Goal: Task Accomplishment & Management: Manage account settings

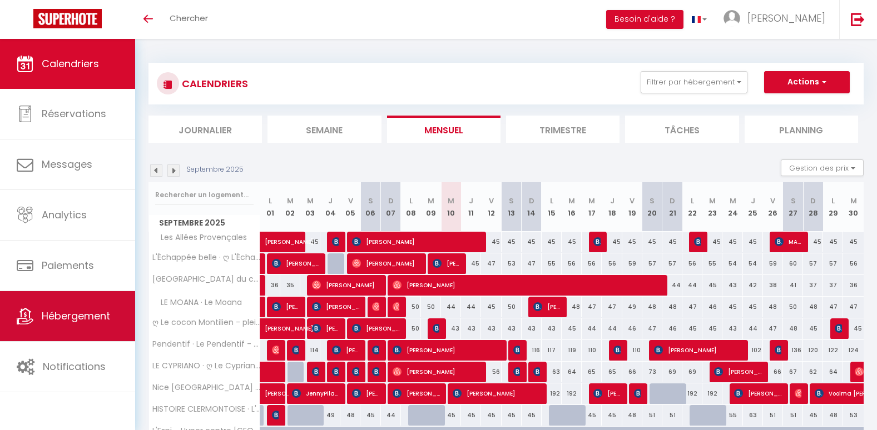
click at [93, 320] on span "Hébergement" at bounding box center [76, 316] width 68 height 14
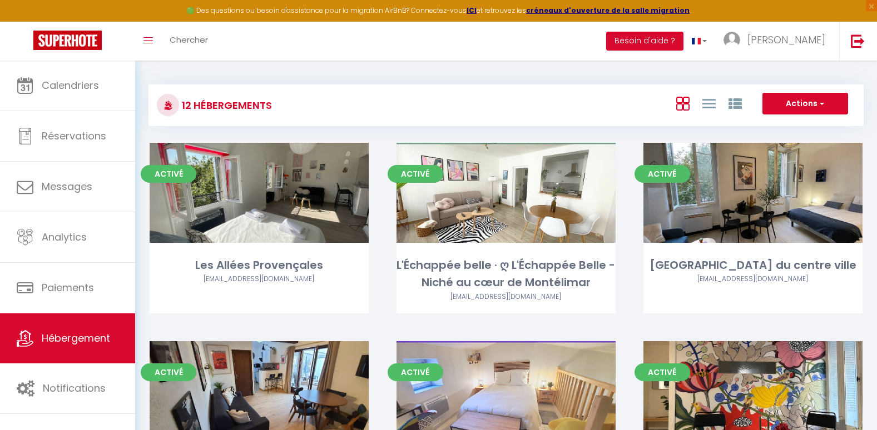
scroll to position [376, 0]
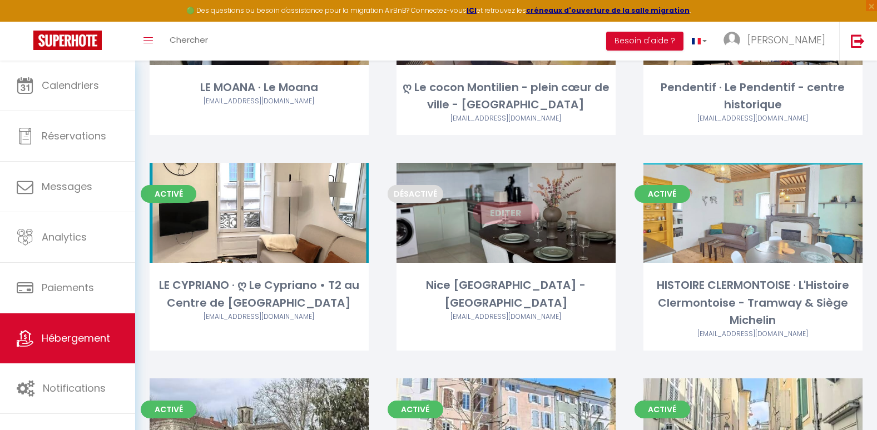
click at [502, 217] on link "Editer" at bounding box center [505, 213] width 67 height 22
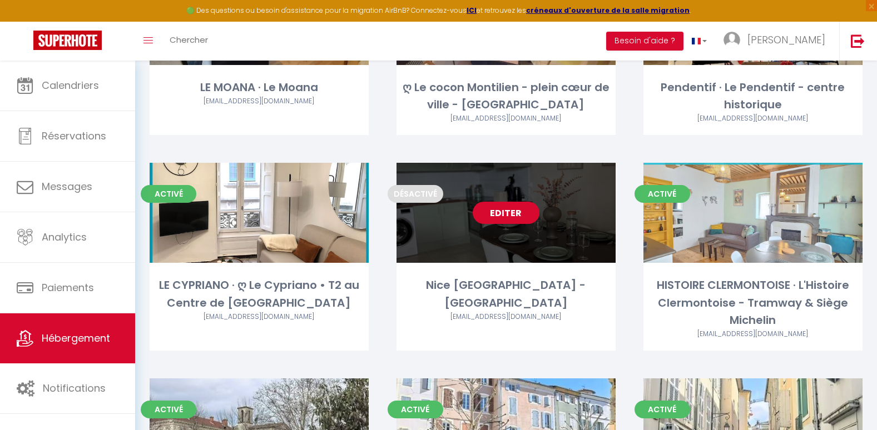
click at [502, 217] on link "Editer" at bounding box center [505, 213] width 67 height 22
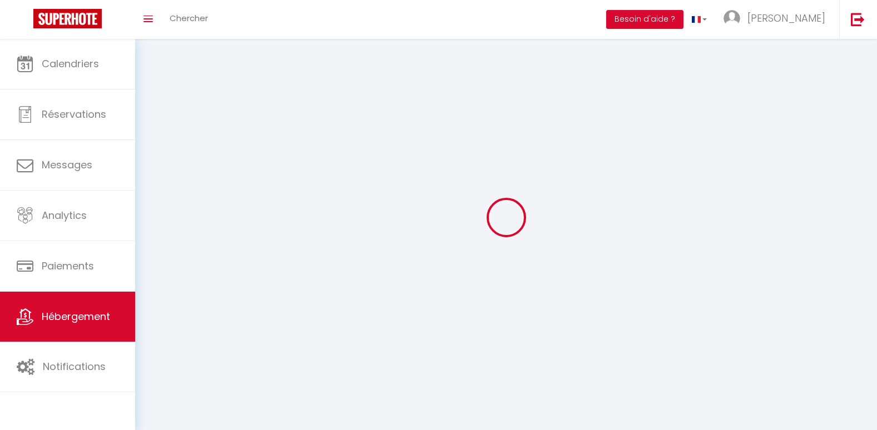
select select
select select "28"
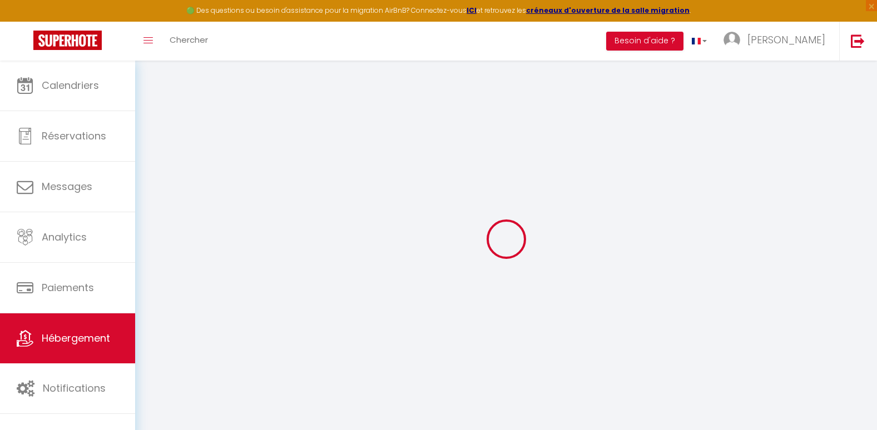
select select
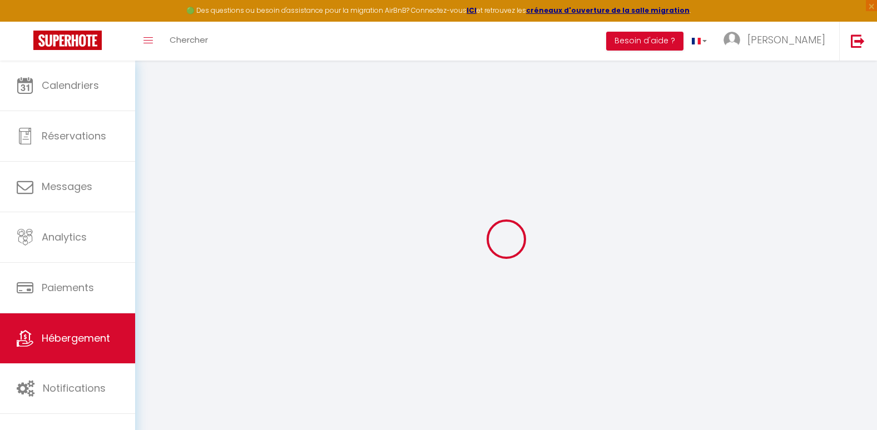
select select
checkbox input "false"
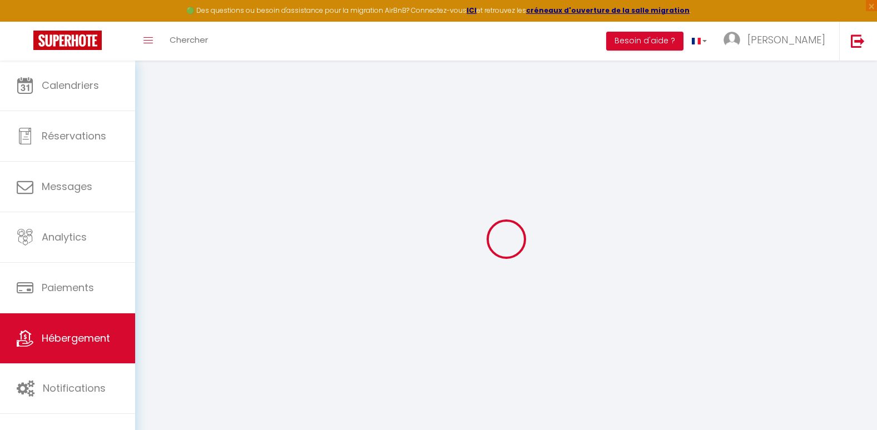
select select
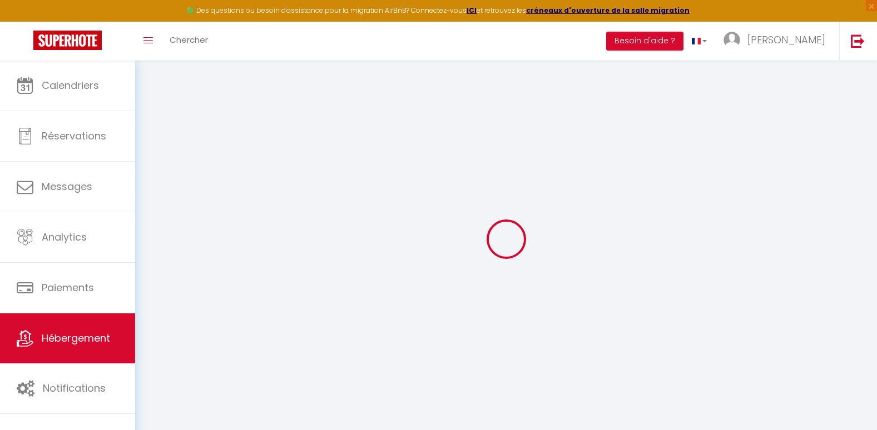
select select
checkbox input "false"
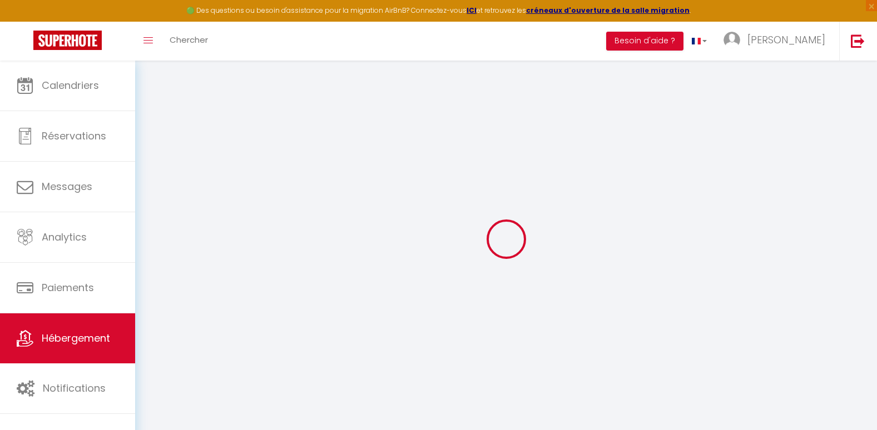
checkbox input "false"
select select
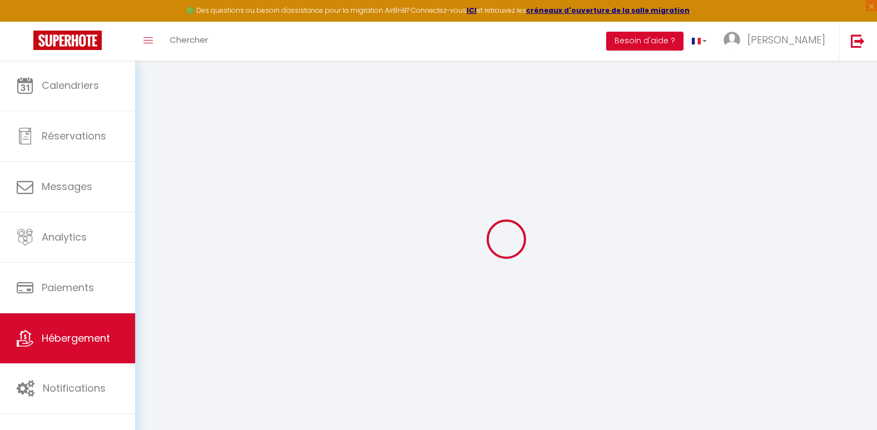
select select
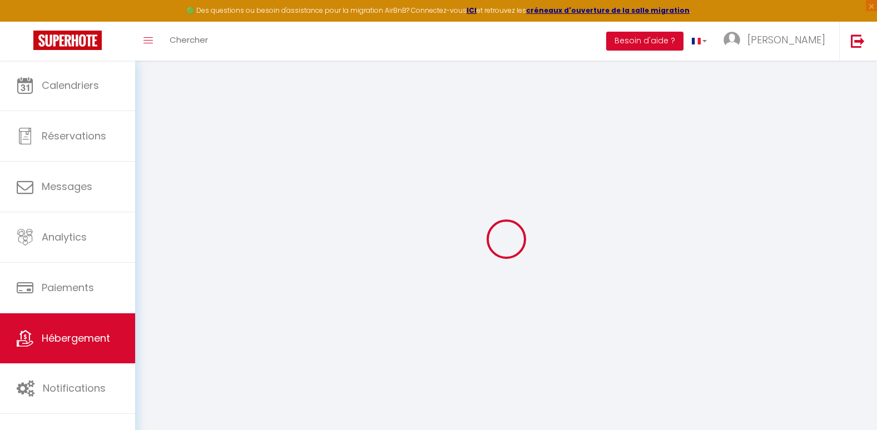
checkbox input "false"
select select
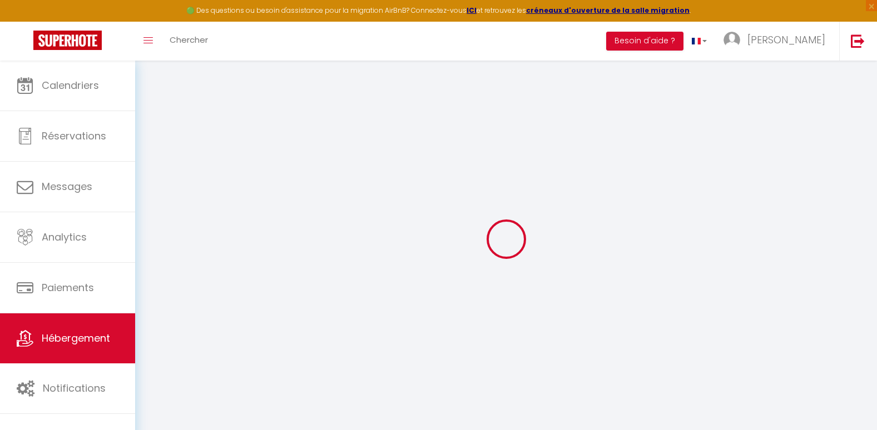
select select
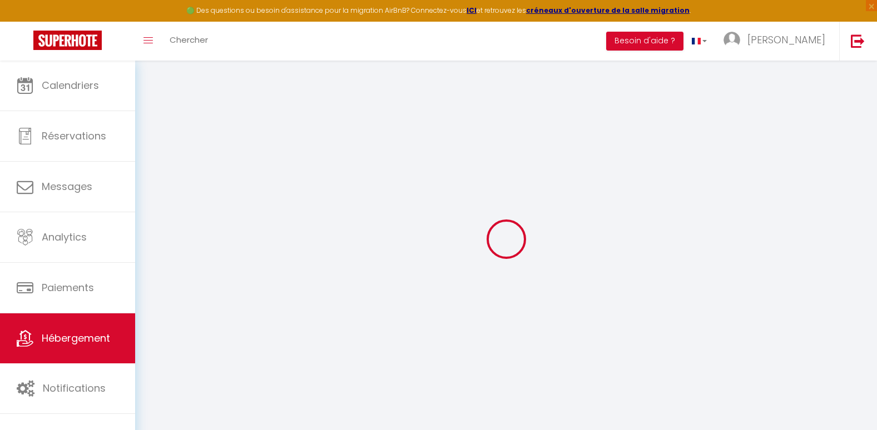
select select
checkbox input "false"
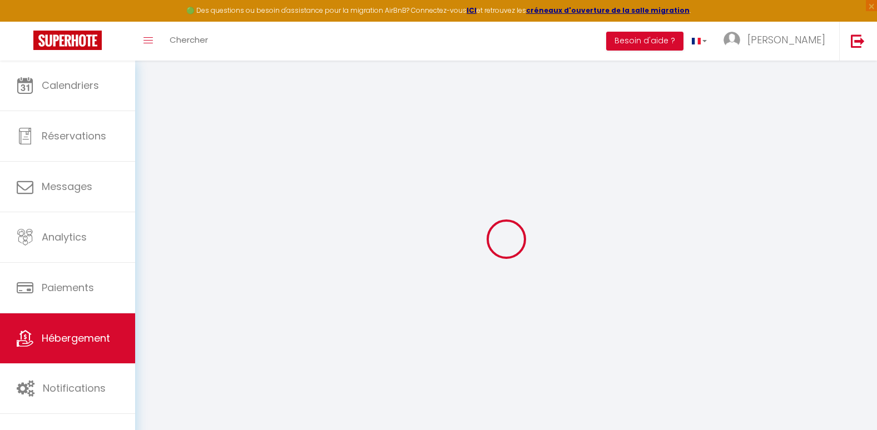
checkbox input "false"
select select
type input "Nice [GEOGRAPHIC_DATA] - [GEOGRAPHIC_DATA]"
type input "[PERSON_NAME]"
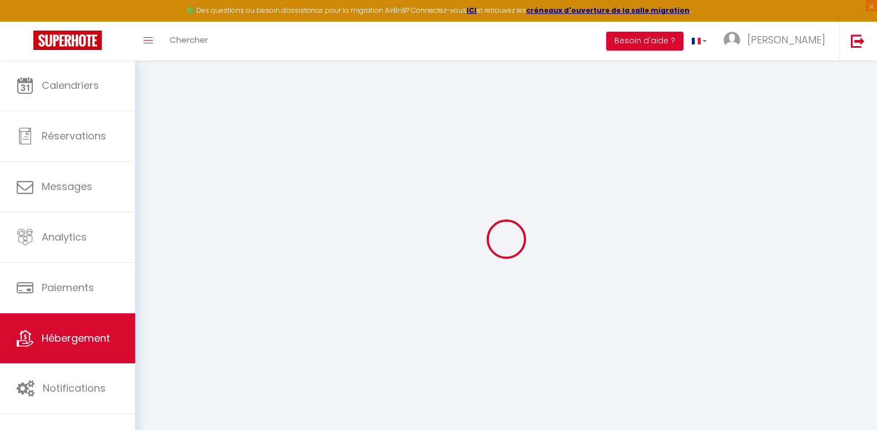
select select "6"
select select "2"
type input "192"
type input "65"
type input "5"
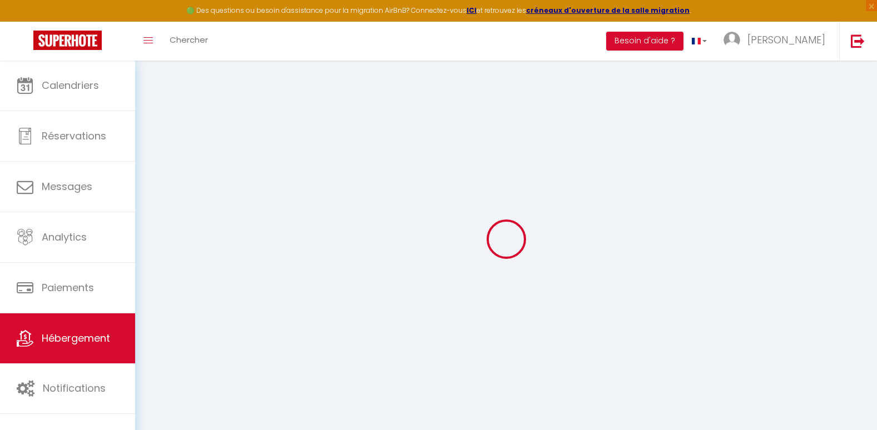
type input "5"
type input "300"
select select
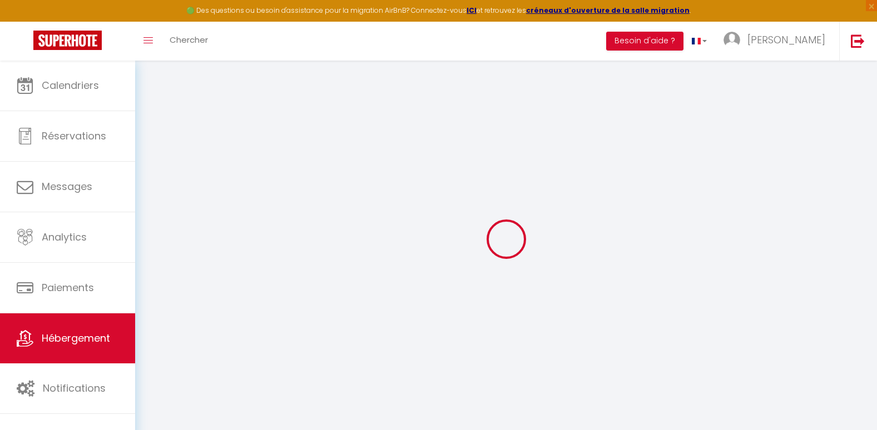
select select
type input "[STREET_ADDRESS][PERSON_NAME]"
type input "06300"
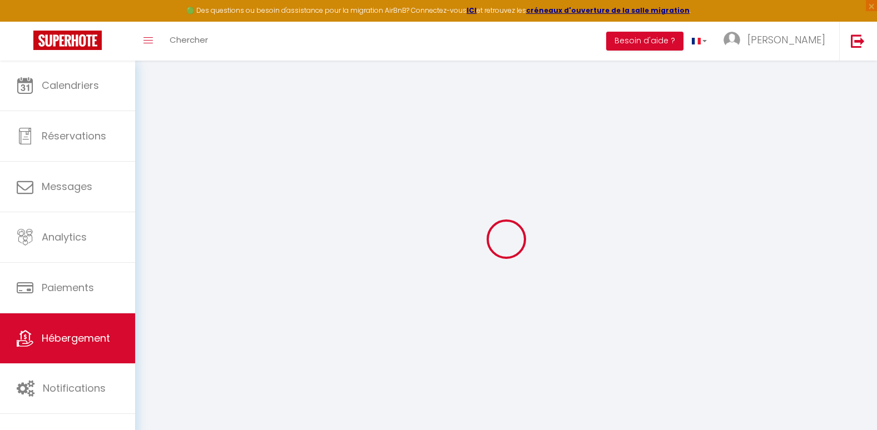
type input "Nice"
type input "[EMAIL_ADDRESS][DOMAIN_NAME]"
select select
checkbox input "false"
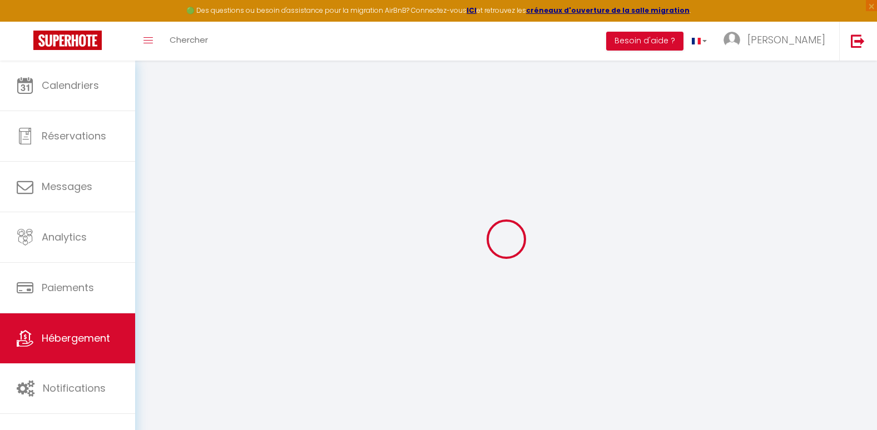
checkbox input "false"
radio input "true"
type input "5"
type input "65"
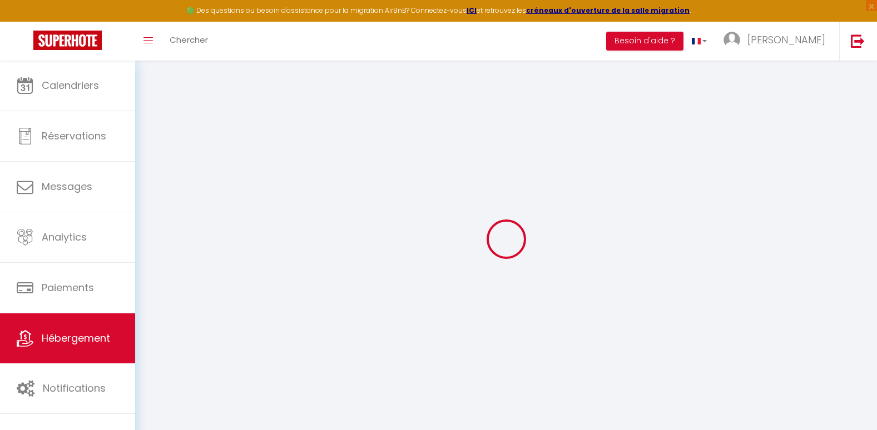
type input "0"
select select "46563"
select select
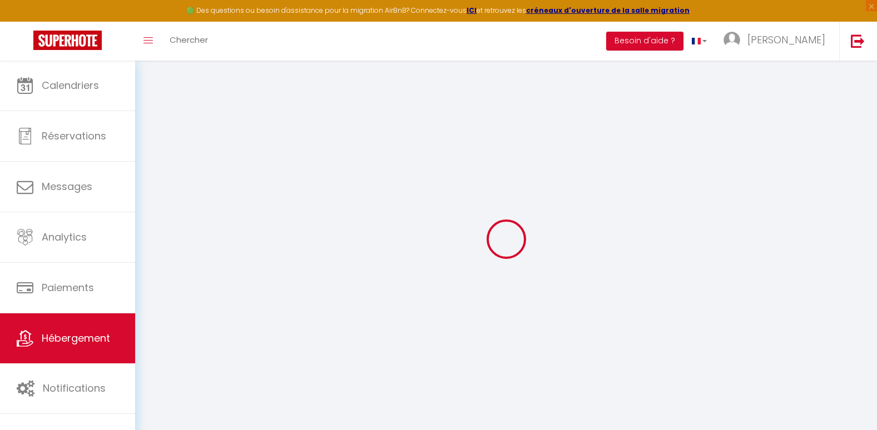
select select
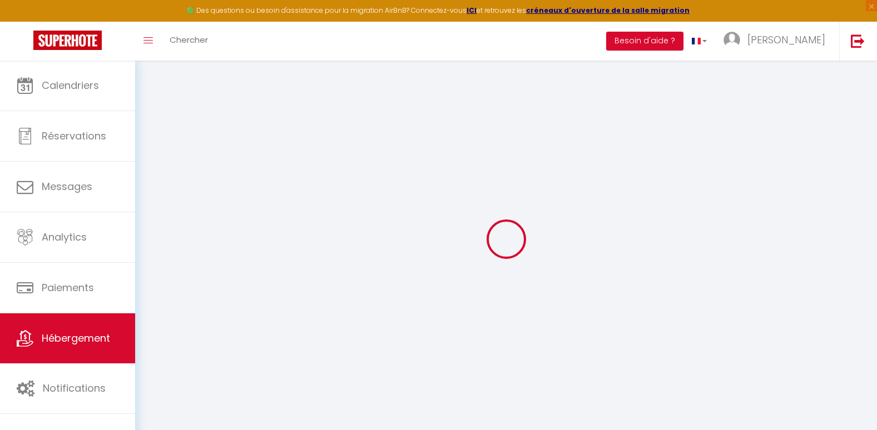
select select
checkbox input "false"
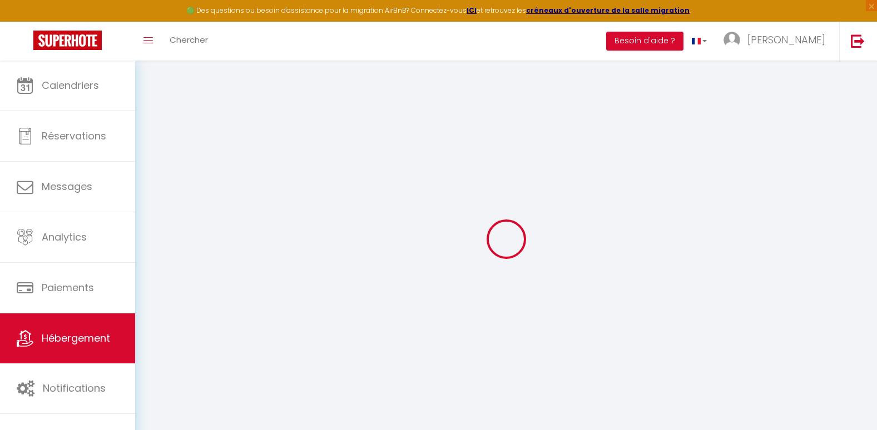
select select
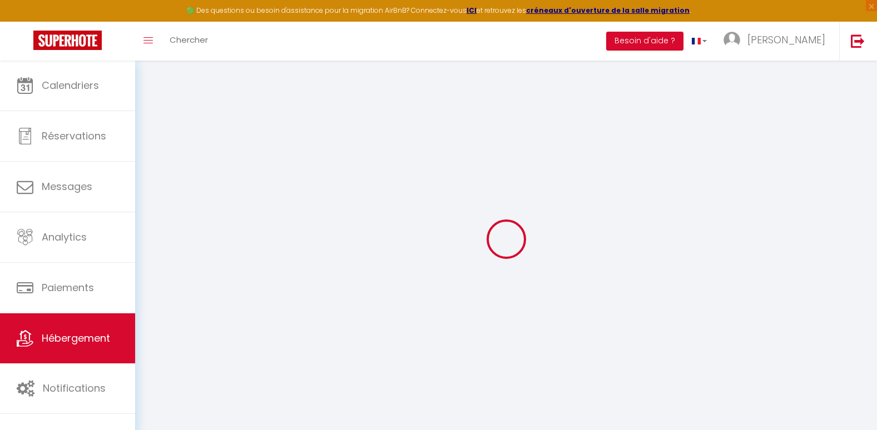
select select
checkbox input "false"
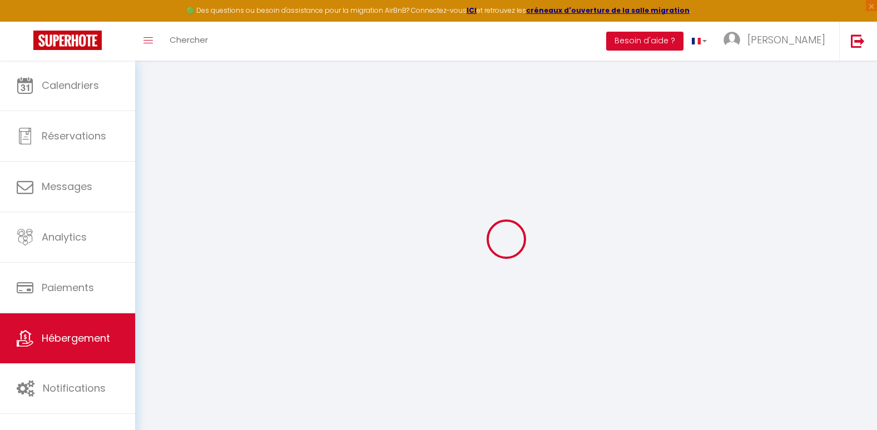
checkbox input "false"
select select
checkbox input "false"
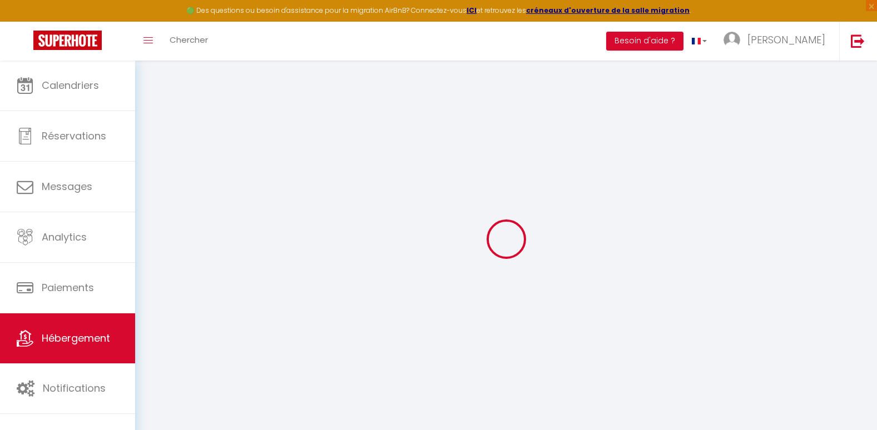
checkbox input "false"
select select "16:00"
select select "23:45"
select select "10:00"
select select "15"
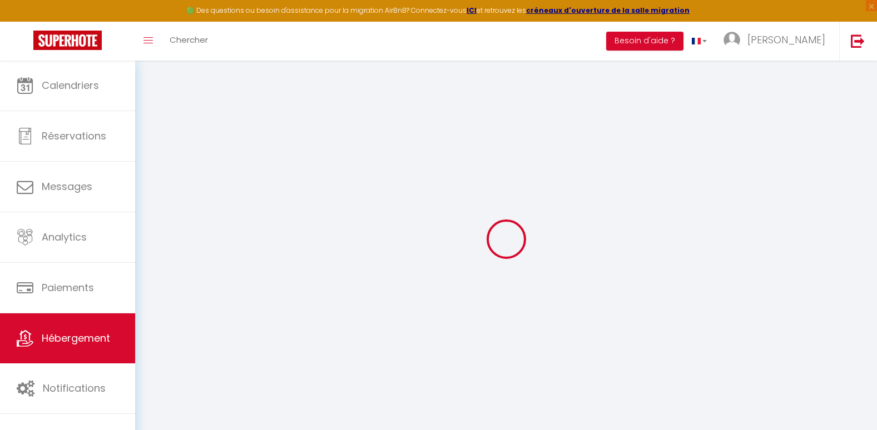
select select "15"
select select "20:00"
select select
checkbox input "false"
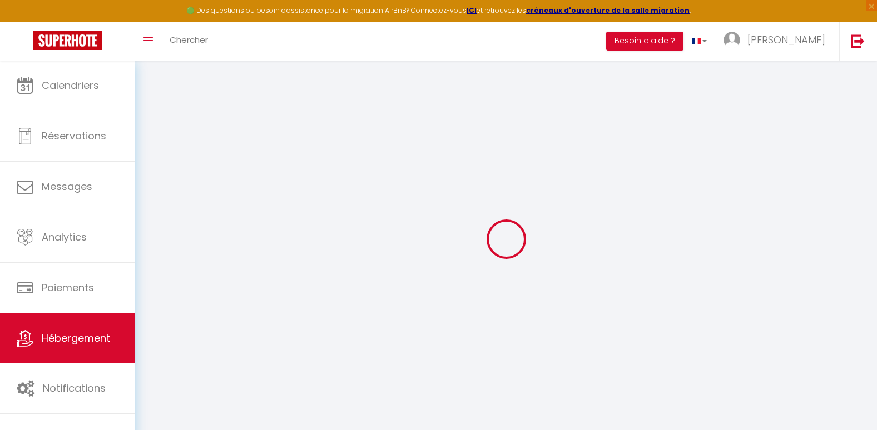
checkbox input "false"
select select
checkbox input "false"
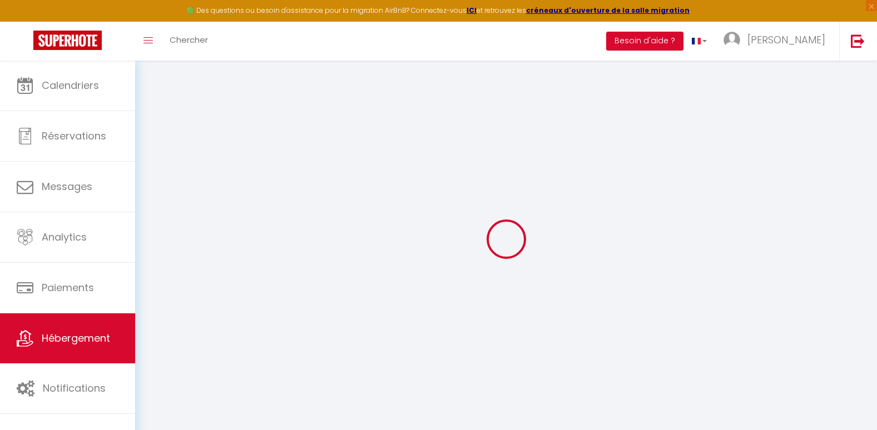
checkbox input "false"
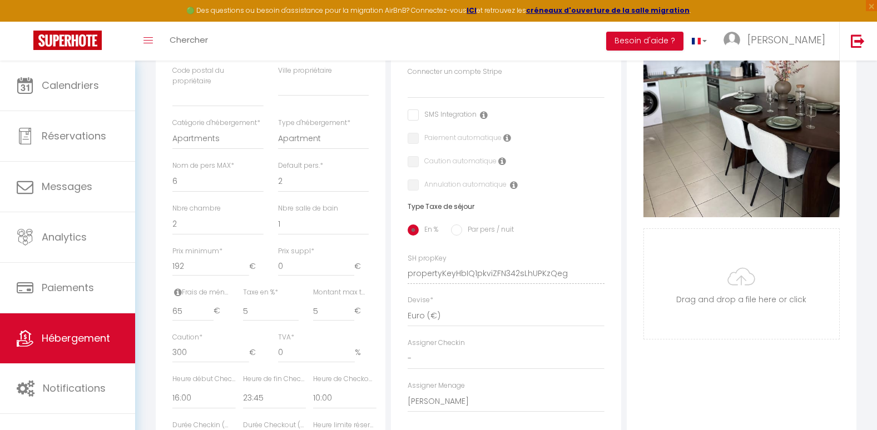
scroll to position [311, 0]
click at [203, 275] on input "192" at bounding box center [210, 265] width 77 height 20
type input "19"
select select
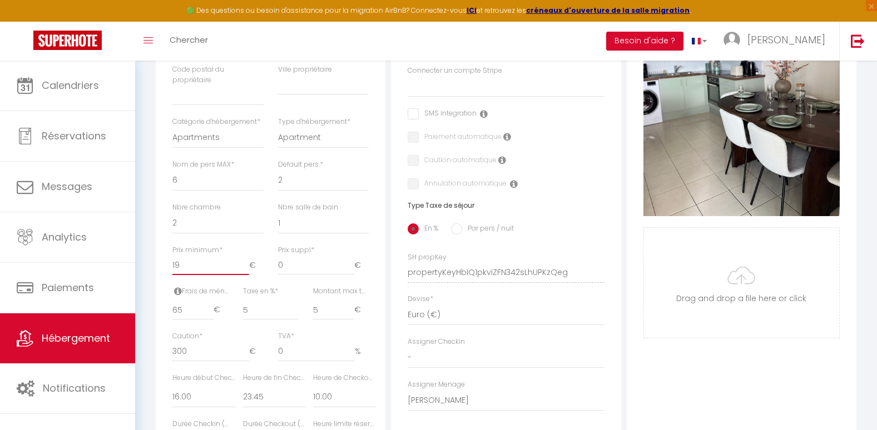
checkbox input "false"
type input "1"
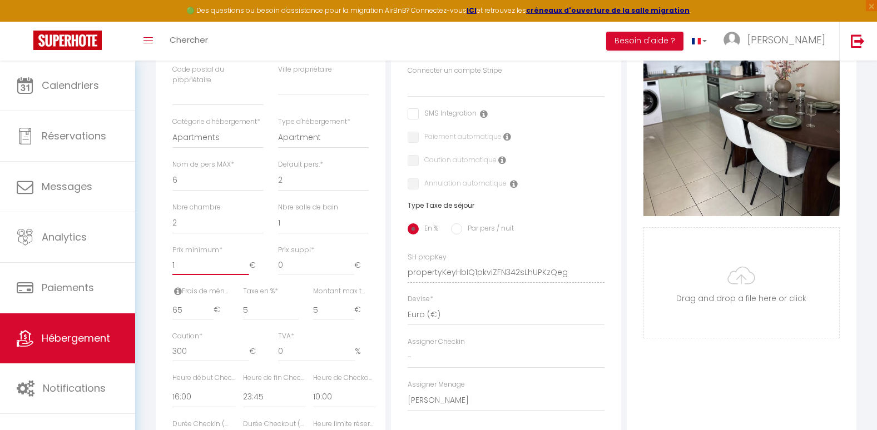
select select
checkbox input "false"
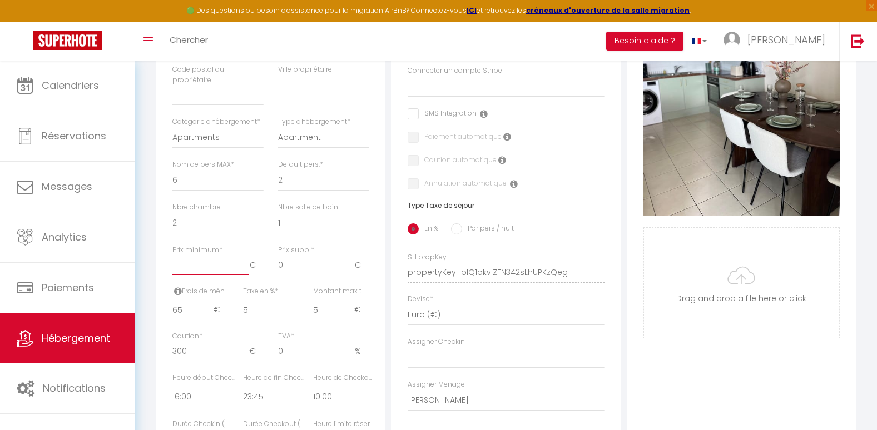
select select
checkbox input "false"
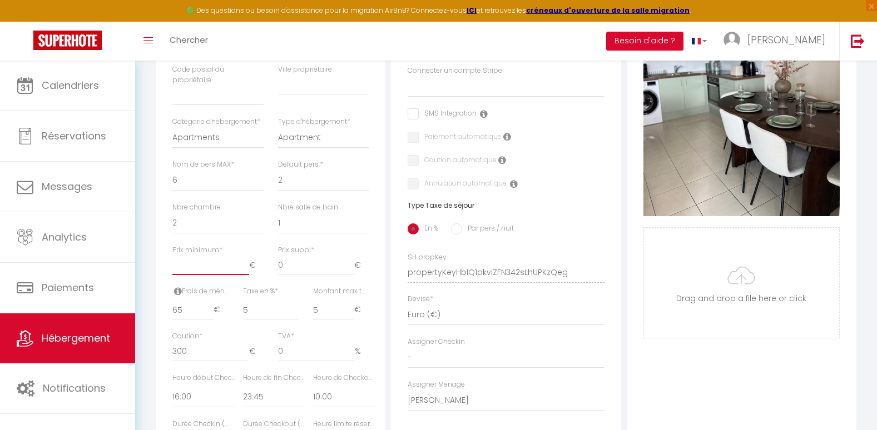
type input "3"
select select
checkbox input "false"
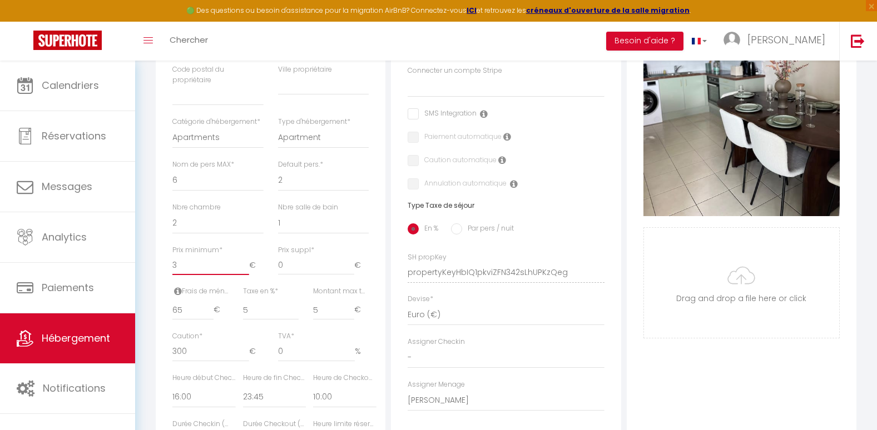
checkbox input "false"
type input "30"
select select
checkbox input "false"
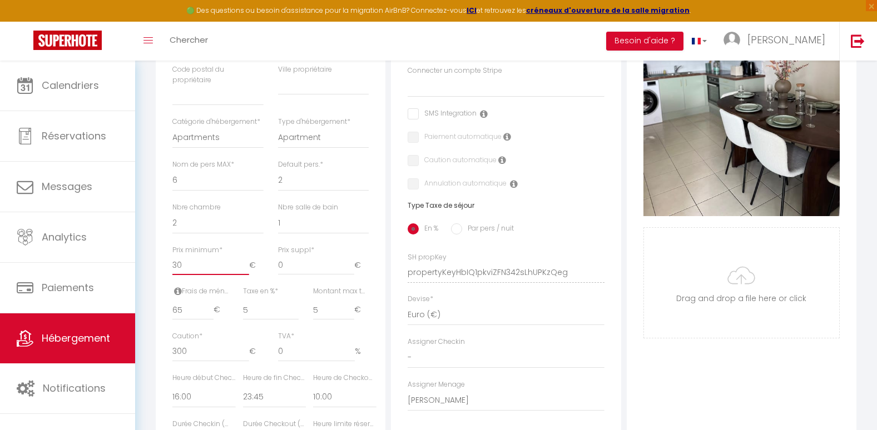
checkbox input "false"
type input "300"
select select
checkbox input "false"
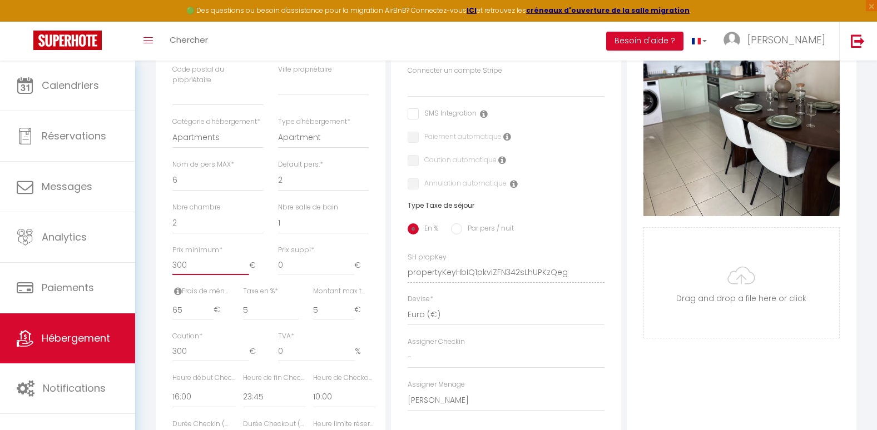
checkbox input "false"
type input "300"
click at [661, 338] on input "Photo" at bounding box center [741, 283] width 195 height 110
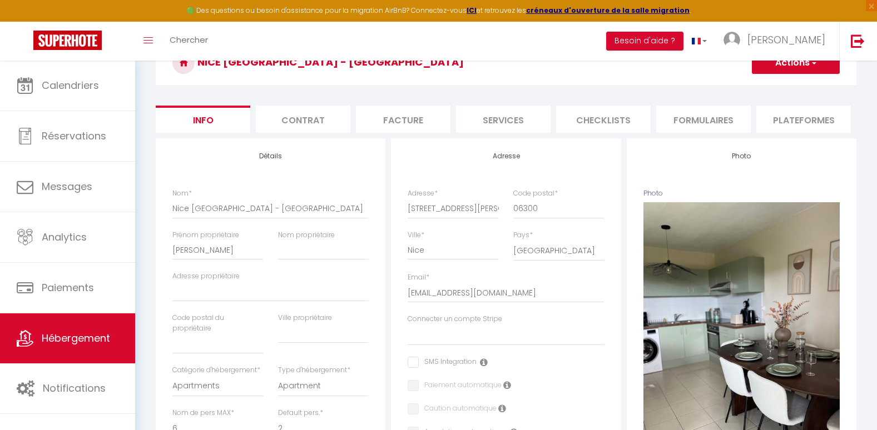
scroll to position [0, 0]
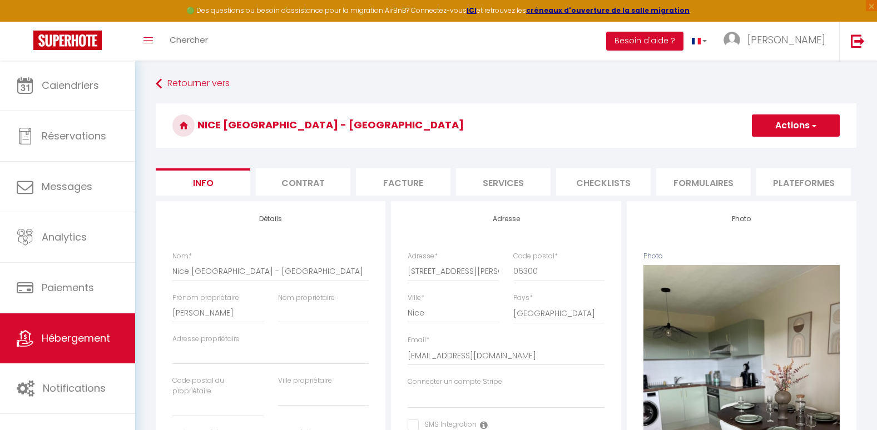
click at [807, 122] on button "Actions" at bounding box center [796, 126] width 88 height 22
click at [760, 146] on input "Enregistrer" at bounding box center [751, 150] width 41 height 11
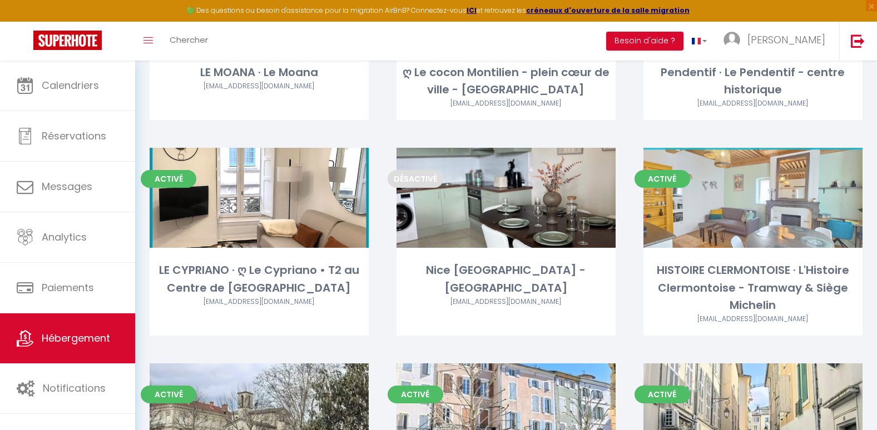
scroll to position [392, 0]
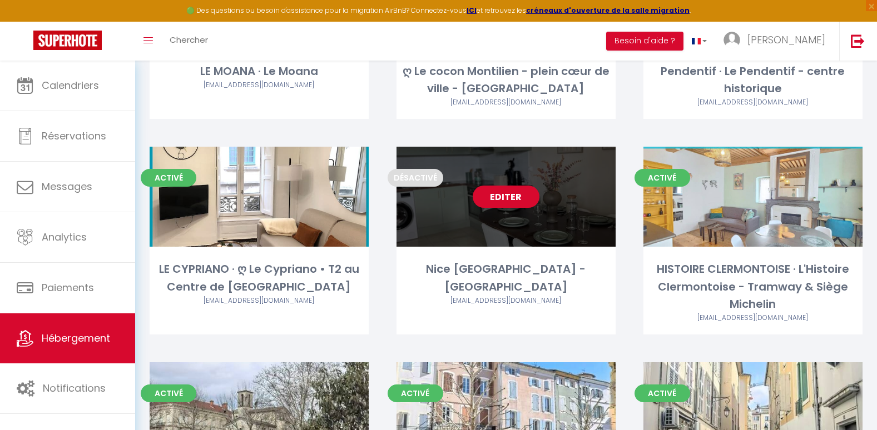
click at [491, 223] on div "Editer" at bounding box center [505, 197] width 219 height 100
select select "3"
select select "2"
select select "1"
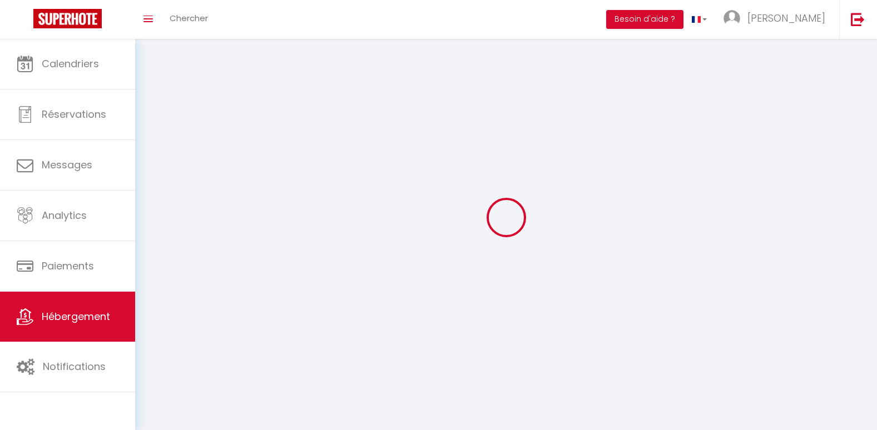
select select
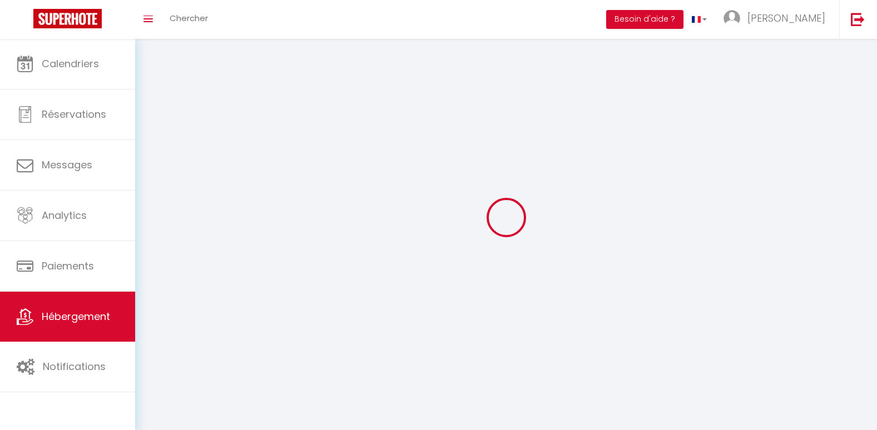
select select
checkbox input "false"
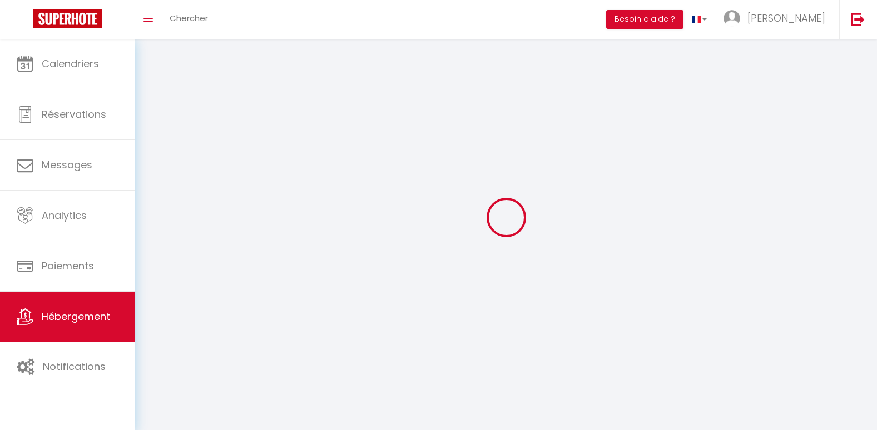
select select
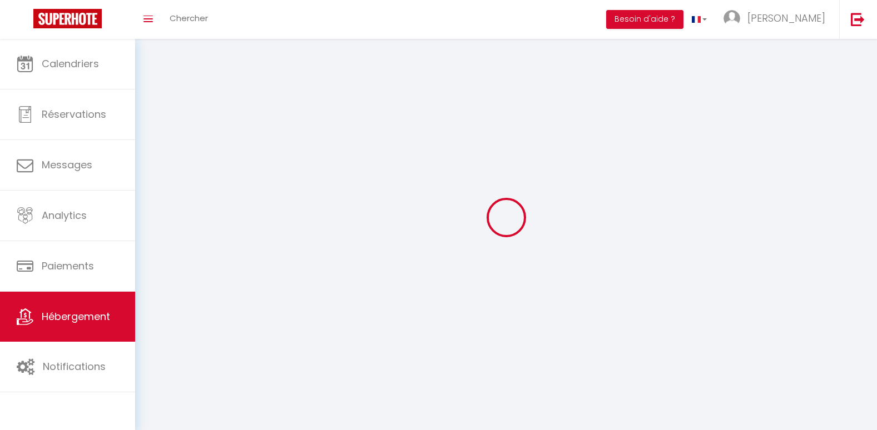
select select
checkbox input "false"
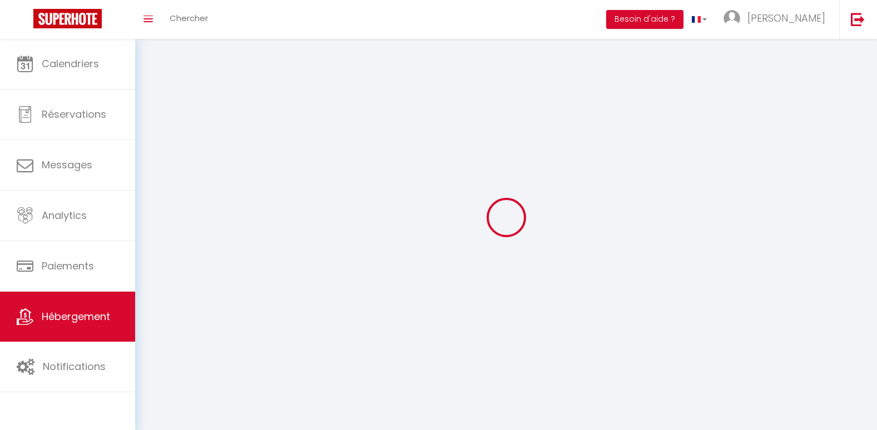
checkbox input "false"
select select
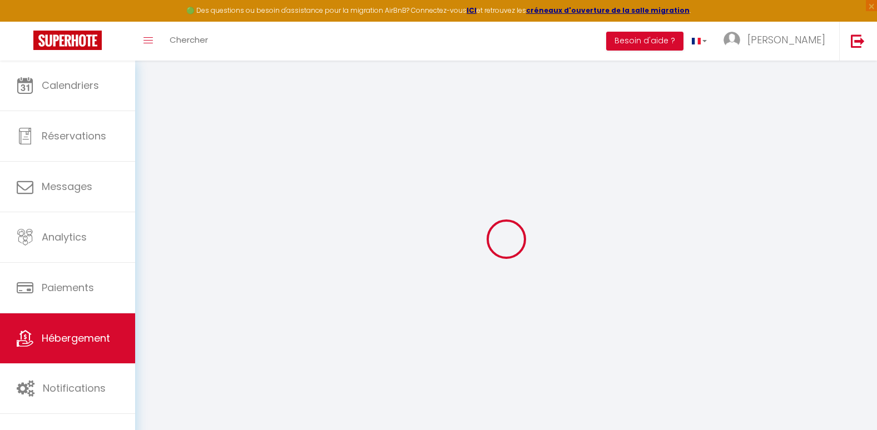
select select "8348-1373986087055293636"
select select "+ 20 %"
select select "+ 25 %"
select select "+ 10 %"
select select "+ 30 %"
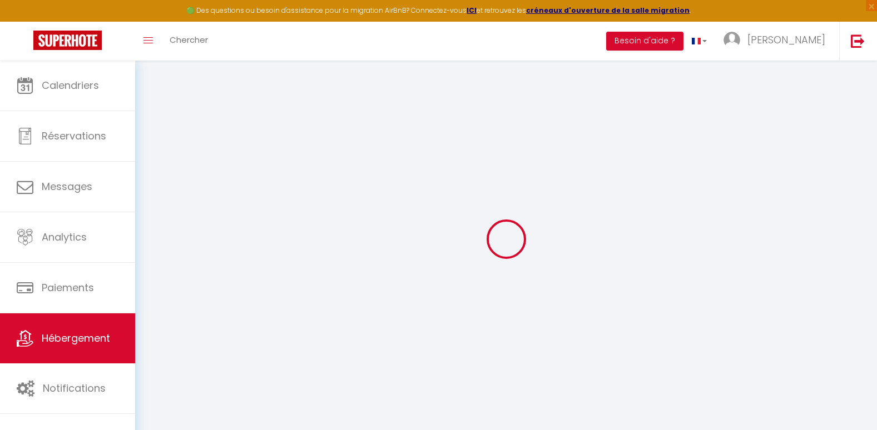
select select
checkbox input "false"
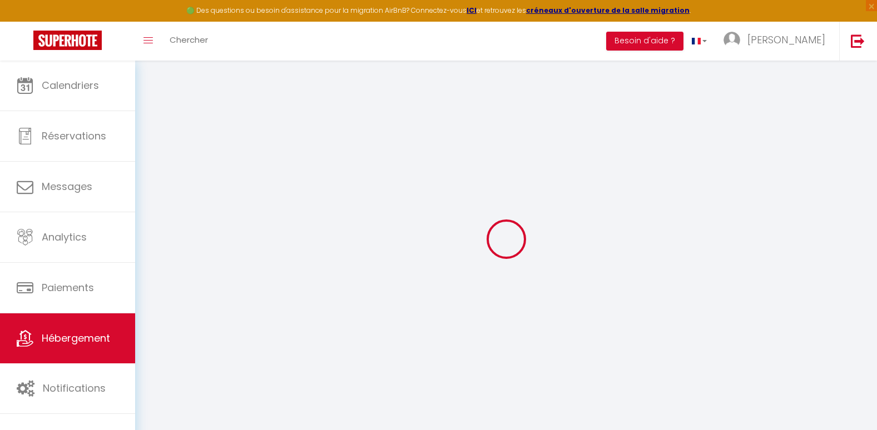
select select "365"
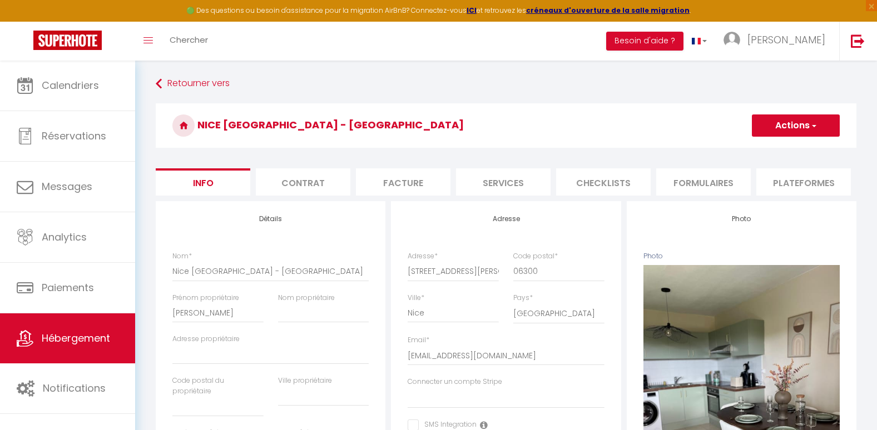
click at [785, 181] on li "Plateformes" at bounding box center [803, 181] width 94 height 27
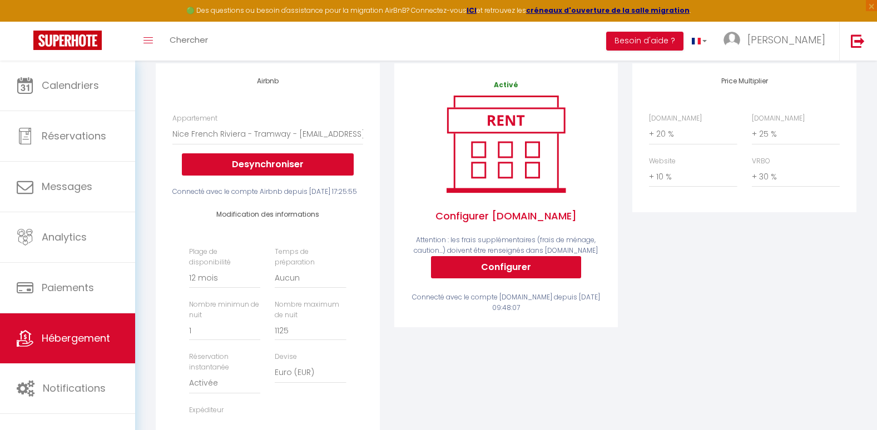
scroll to position [177, 0]
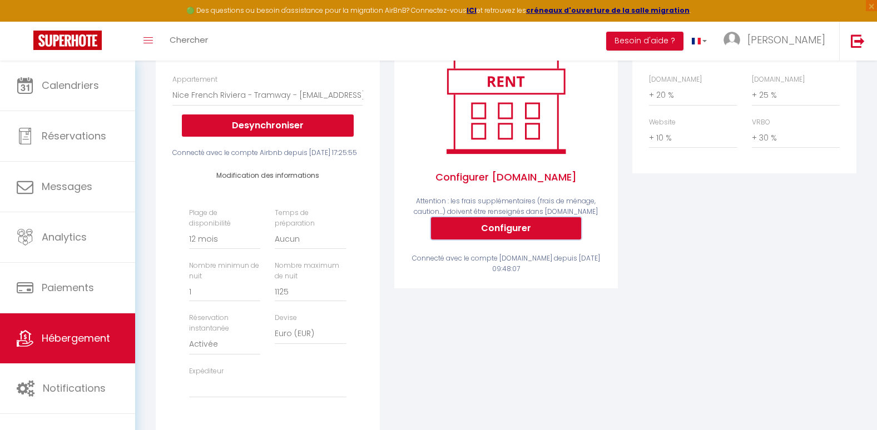
click at [504, 237] on button "Configurer" at bounding box center [506, 228] width 150 height 22
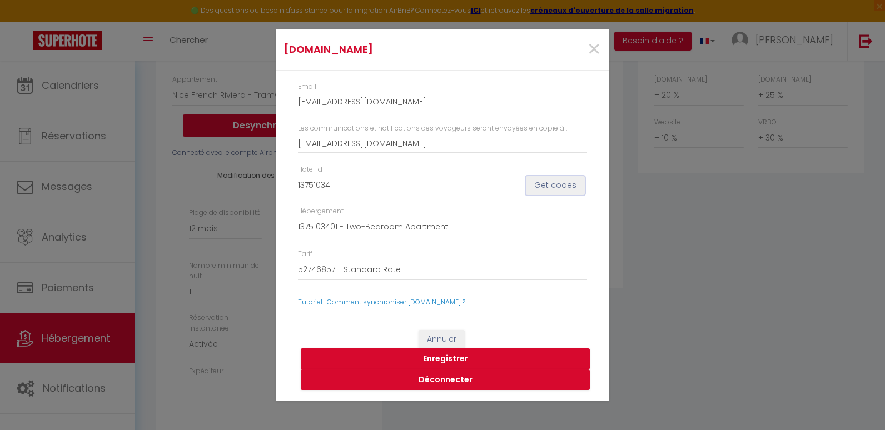
click at [555, 186] on button "Get codes" at bounding box center [555, 185] width 59 height 19
click at [442, 358] on button "Enregistrer" at bounding box center [445, 359] width 289 height 21
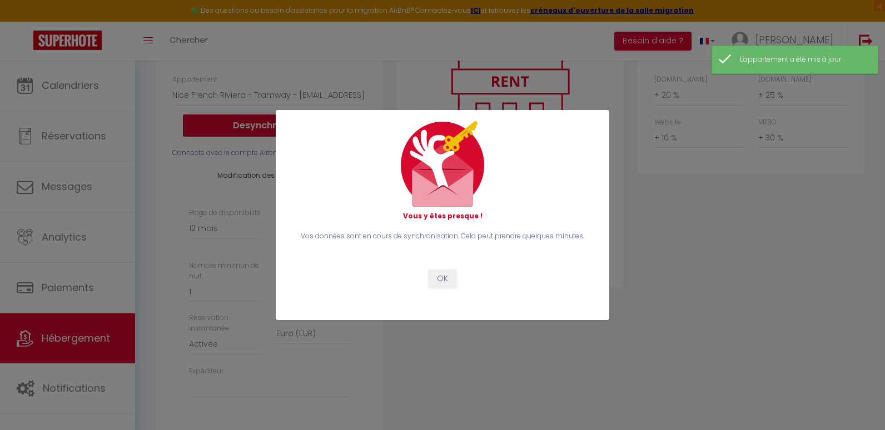
click at [699, 209] on div "Vous y êtes presque ! Vos données sont en cours de synchronisation. Cela peut p…" at bounding box center [442, 215] width 885 height 430
click at [449, 276] on button "OK" at bounding box center [443, 279] width 28 height 19
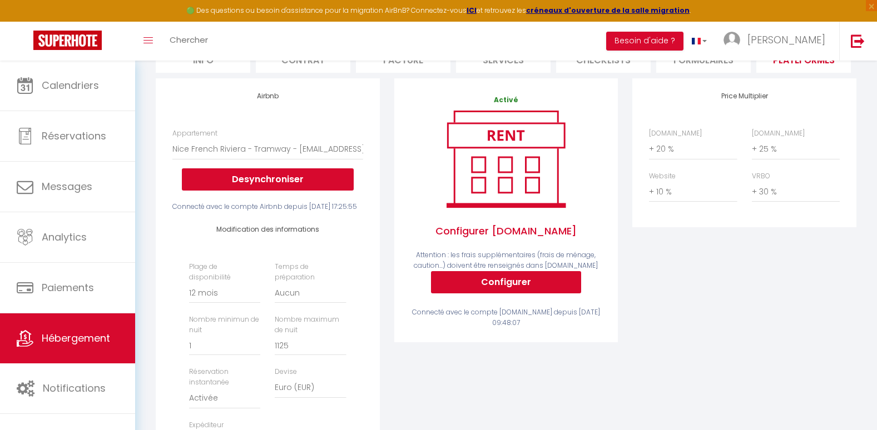
scroll to position [101, 0]
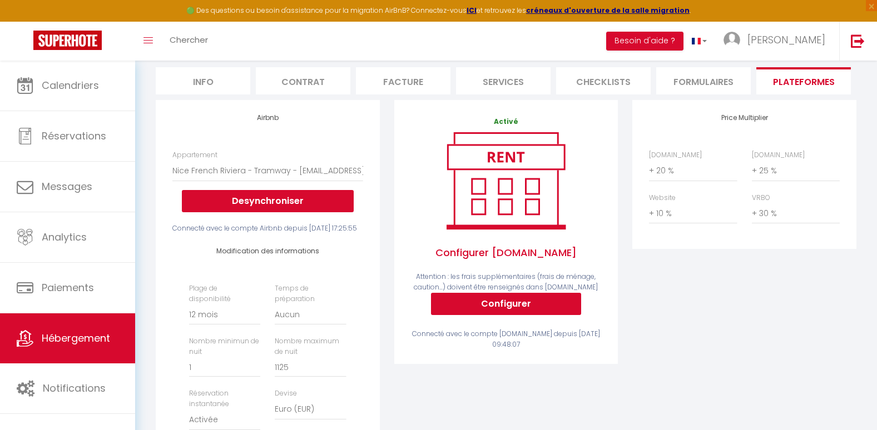
click at [261, 166] on div "Appartement Les Allées Provençales - [EMAIL_ADDRESS][DOMAIN_NAME] [GEOGRAPHIC_D…" at bounding box center [267, 181] width 190 height 62
click at [247, 176] on select "Les Allées Provençales - [EMAIL_ADDRESS][DOMAIN_NAME] [GEOGRAPHIC_DATA] du cent…" at bounding box center [267, 170] width 190 height 21
click at [259, 143] on div "Airbnb Appartement Les Allées Provençales - [EMAIL_ADDRESS][DOMAIN_NAME] [GEOGR…" at bounding box center [267, 313] width 223 height 427
click at [404, 390] on div "Activé Configurer [DOMAIN_NAME] Attention : les frais supplémentaires (frais de…" at bounding box center [506, 320] width 238 height 441
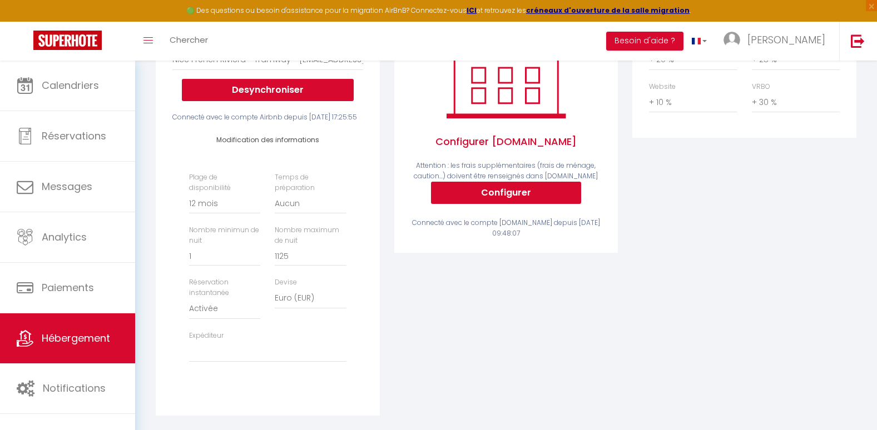
scroll to position [235, 0]
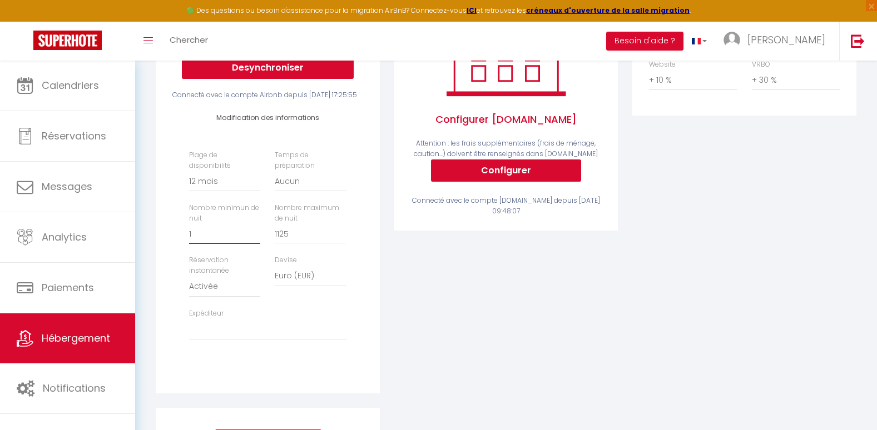
click at [205, 244] on input "1" at bounding box center [224, 234] width 71 height 20
click at [436, 336] on div "Activé Configurer [DOMAIN_NAME] Attention : les frais supplémentaires (frais de…" at bounding box center [506, 187] width 238 height 441
click at [221, 297] on select "Activée Demander des évaluations positives" at bounding box center [224, 286] width 71 height 21
click at [453, 297] on div "Activé Configurer [DOMAIN_NAME] Attention : les frais supplémentaires (frais de…" at bounding box center [506, 187] width 238 height 441
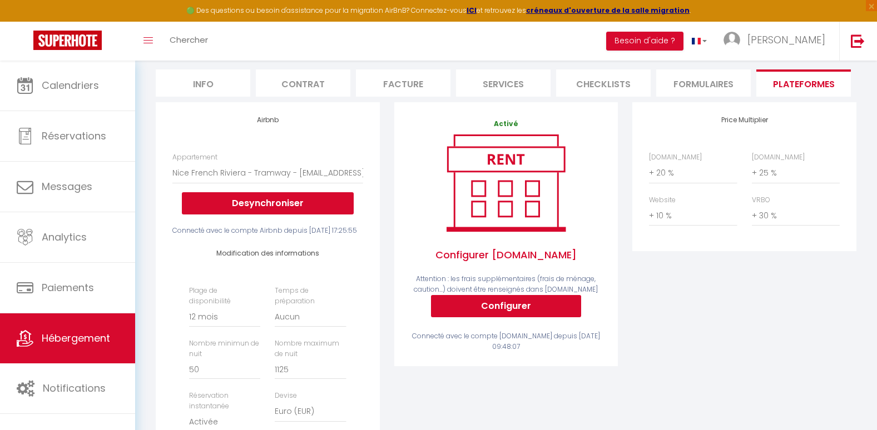
scroll to position [0, 0]
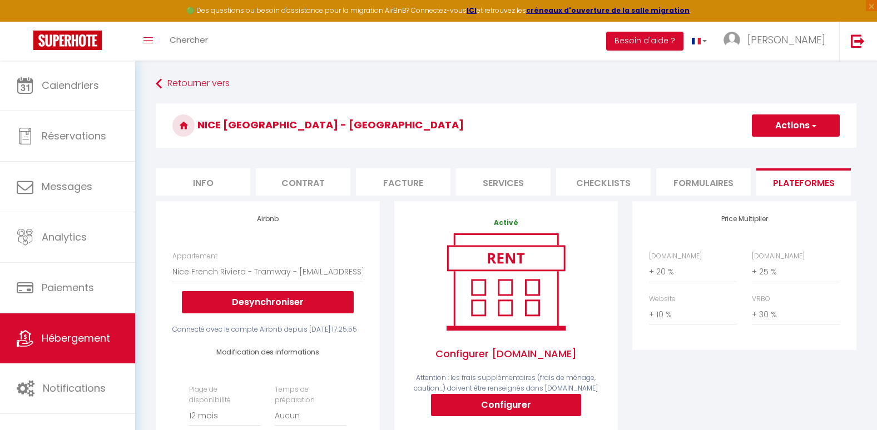
click at [822, 126] on button "Actions" at bounding box center [796, 126] width 88 height 22
click at [777, 147] on link "Enregistrer" at bounding box center [795, 150] width 88 height 14
